Goal: Transaction & Acquisition: Download file/media

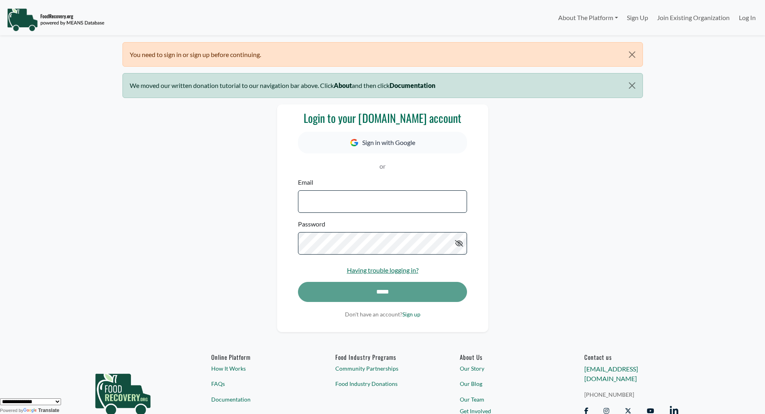
click at [361, 194] on div "Email Please enter a valid email address." at bounding box center [382, 194] width 169 height 35
click at [359, 205] on input "Email" at bounding box center [382, 201] width 169 height 22
type input "**********"
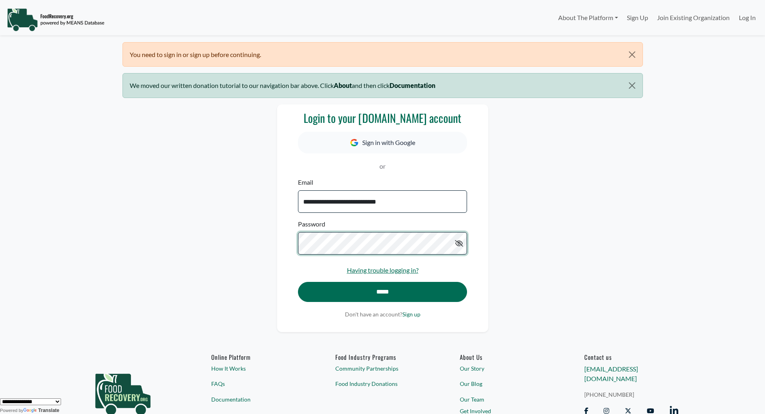
click at [298, 282] on input "*****" at bounding box center [382, 292] width 169 height 20
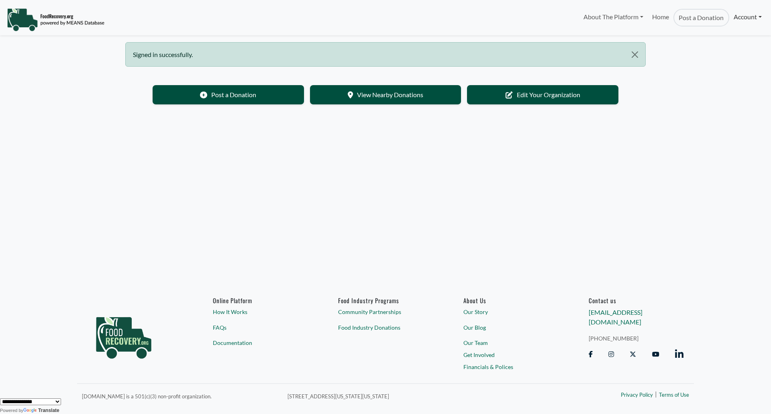
click at [748, 12] on link "Account" at bounding box center [747, 17] width 37 height 16
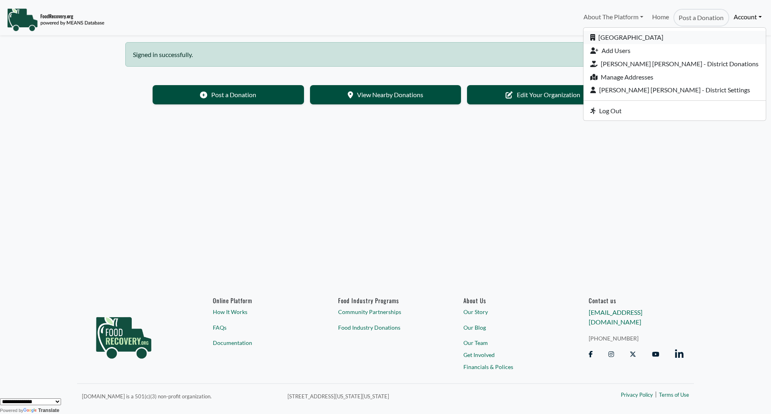
click at [668, 37] on link "[GEOGRAPHIC_DATA]" at bounding box center [674, 37] width 182 height 13
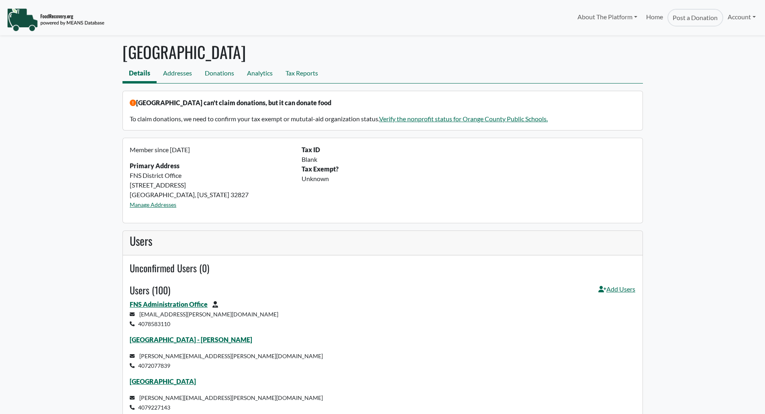
select select "Language Translate Widget"
click at [303, 71] on link "Tax Reports" at bounding box center [301, 74] width 45 height 18
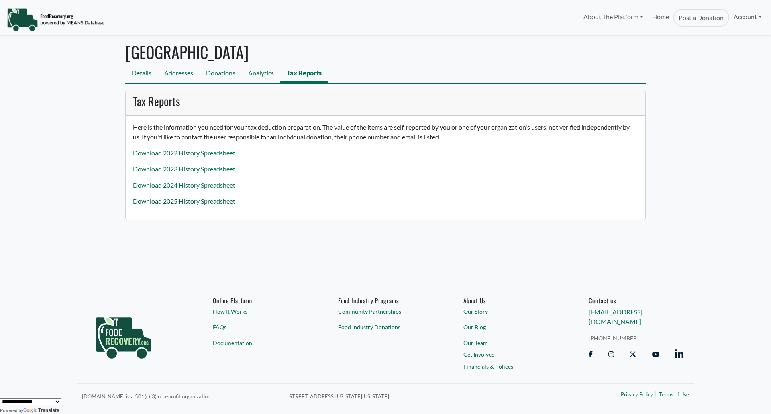
click at [178, 197] on link "Download 2025 History Spreadsheet" at bounding box center [184, 201] width 102 height 8
click at [179, 202] on link "Download 2025 History Spreadsheet" at bounding box center [184, 201] width 102 height 8
click at [222, 199] on link "Download 2025 History Spreadsheet" at bounding box center [184, 201] width 102 height 8
click at [218, 202] on link "Download 2025 History Spreadsheet" at bounding box center [184, 201] width 102 height 8
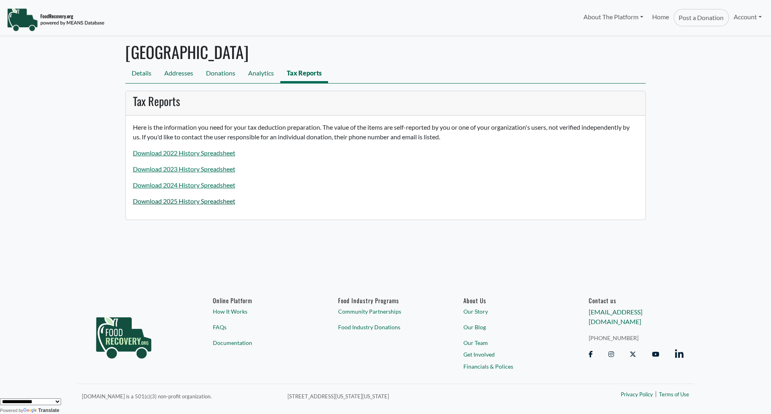
click at [218, 202] on link "Download 2025 History Spreadsheet" at bounding box center [184, 201] width 102 height 8
click at [209, 201] on link "Download 2025 History Spreadsheet" at bounding box center [184, 201] width 102 height 8
click at [208, 201] on link "Download 2025 History Spreadsheet" at bounding box center [184, 201] width 102 height 8
